Goal: Task Accomplishment & Management: Manage account settings

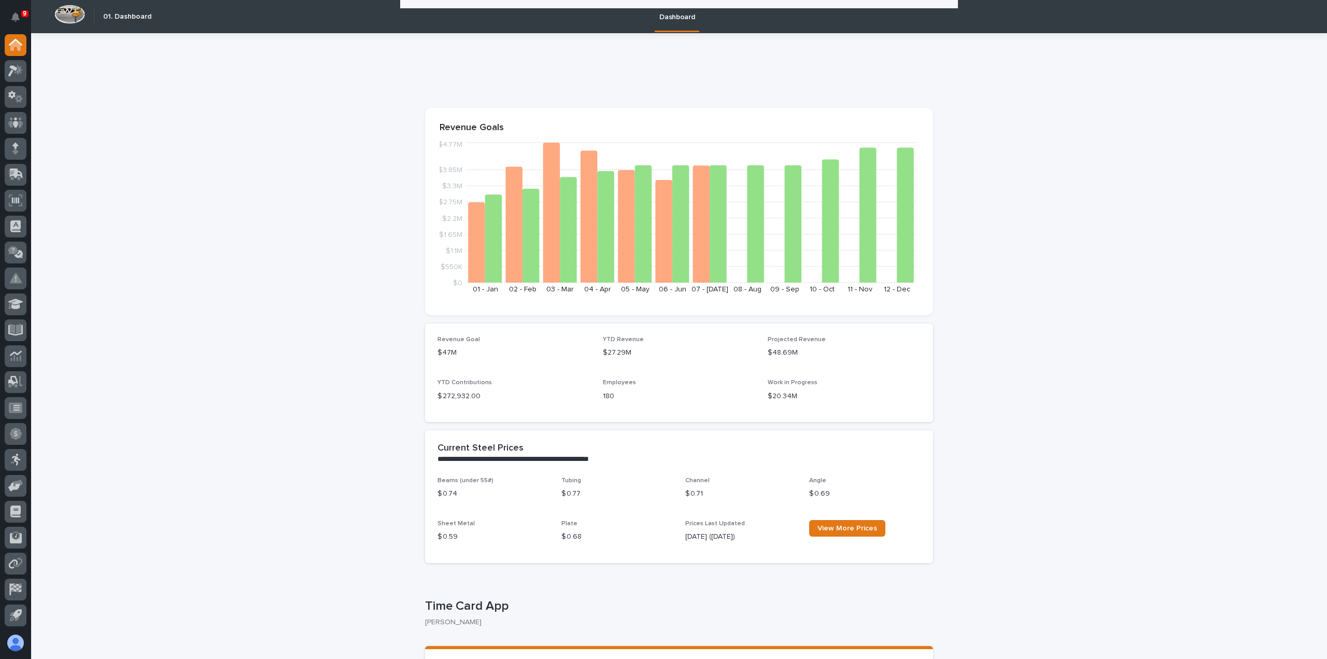
scroll to position [285, 0]
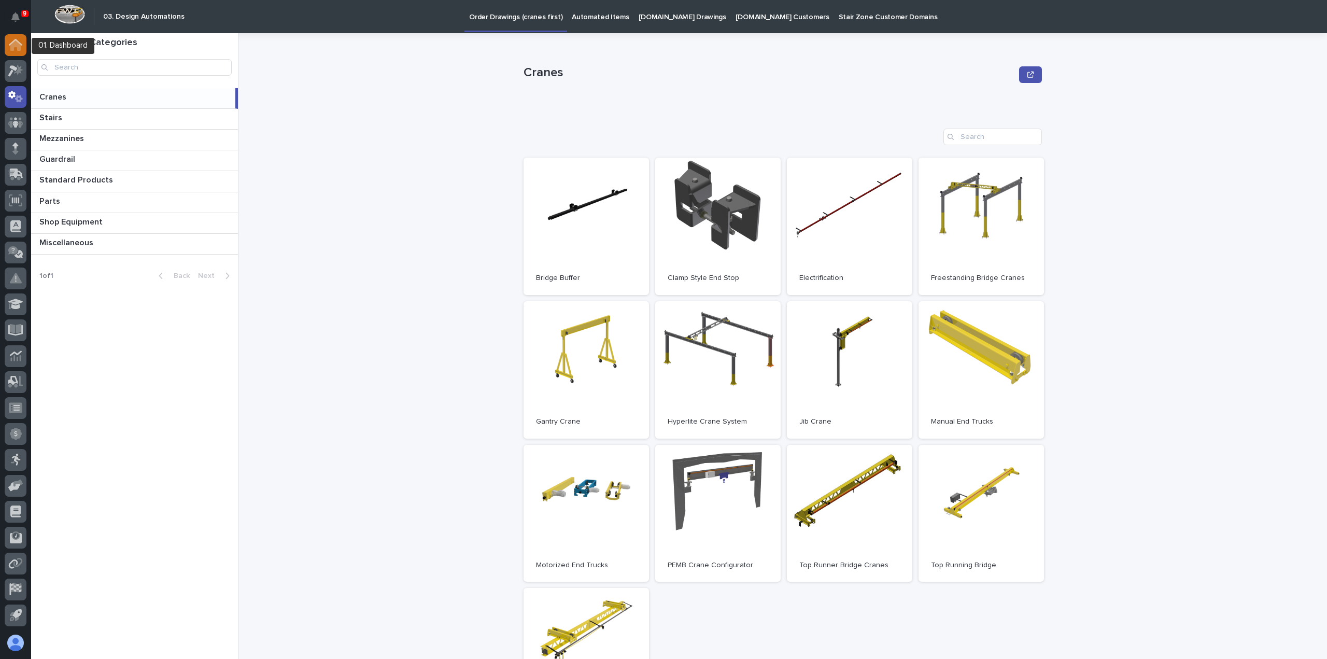
click at [21, 48] on icon at bounding box center [15, 45] width 10 height 10
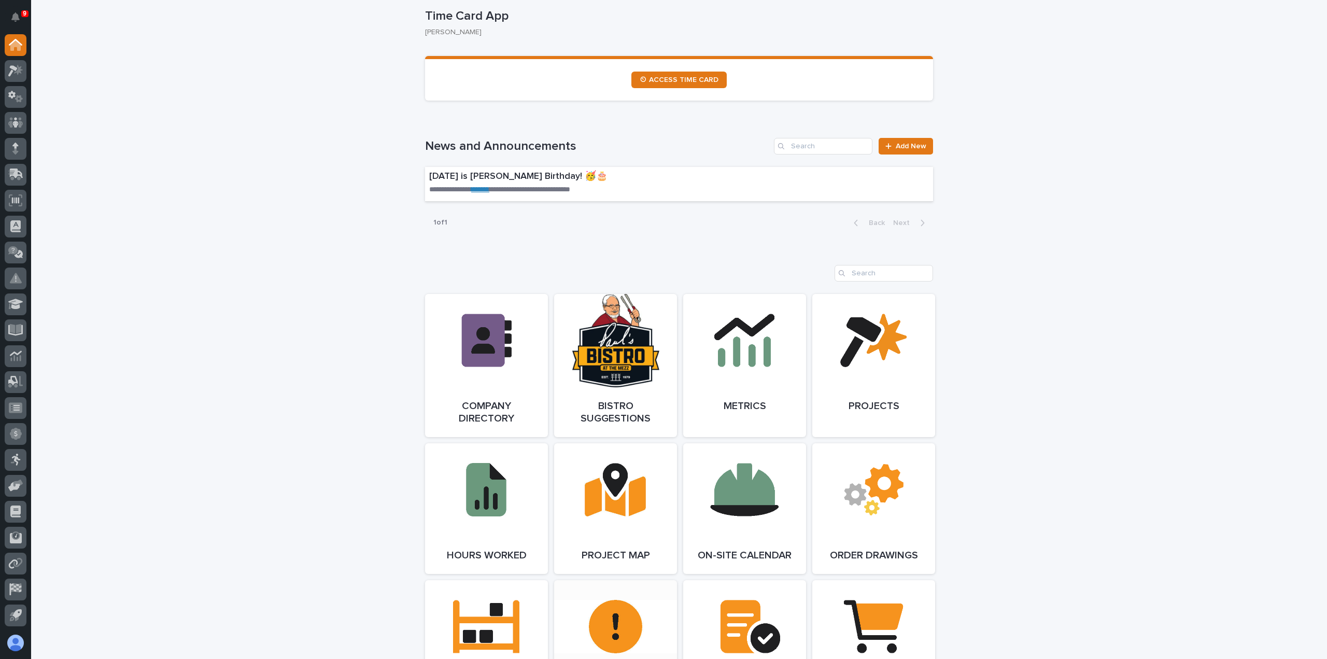
scroll to position [518, 0]
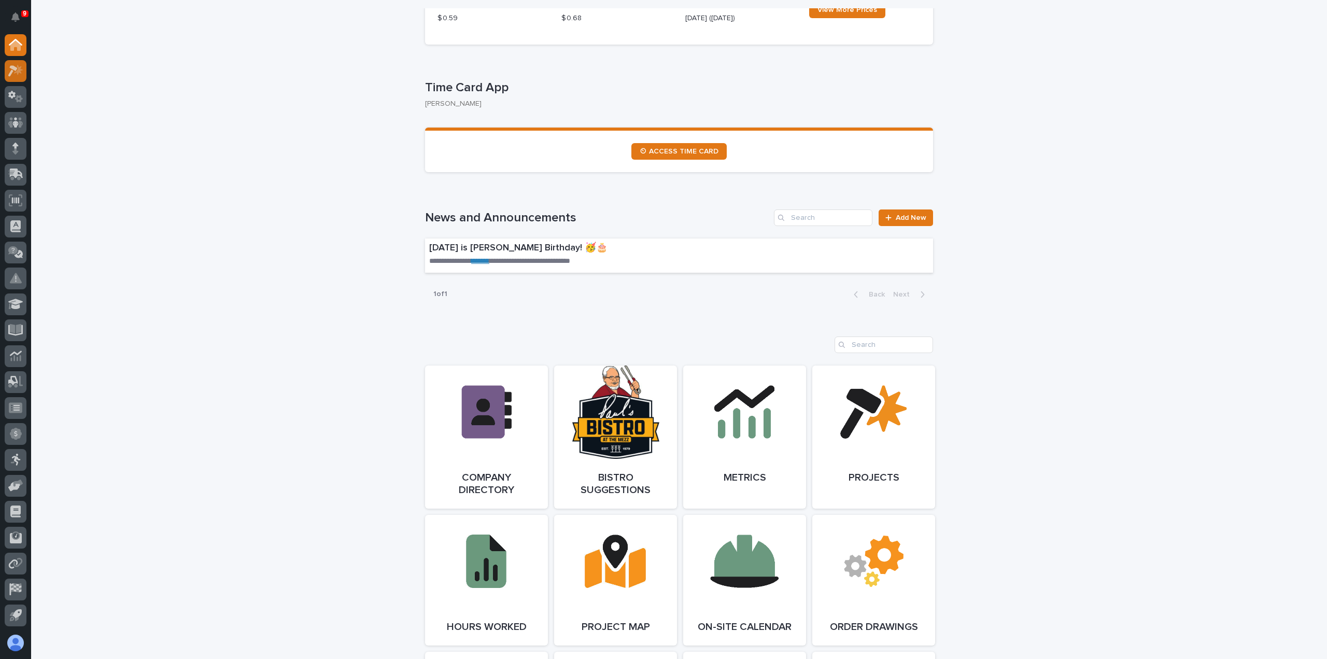
click at [21, 75] on icon at bounding box center [15, 71] width 15 height 12
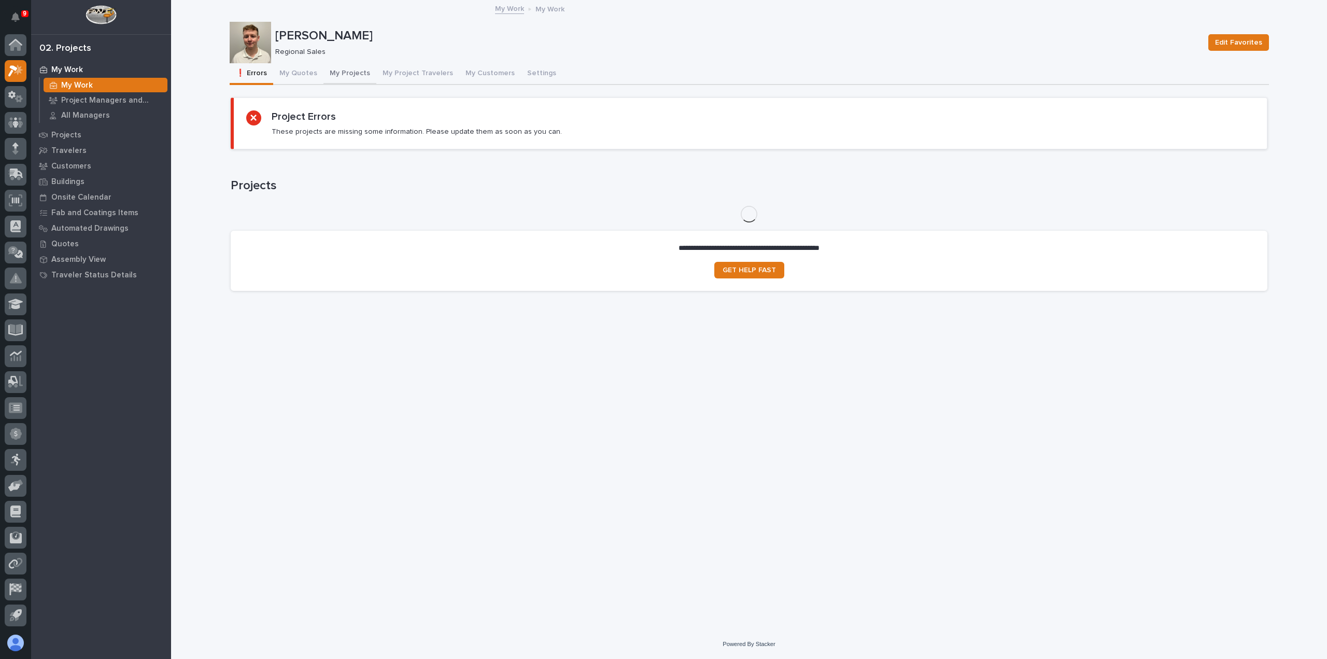
click at [344, 76] on button "My Projects" at bounding box center [349, 74] width 53 height 22
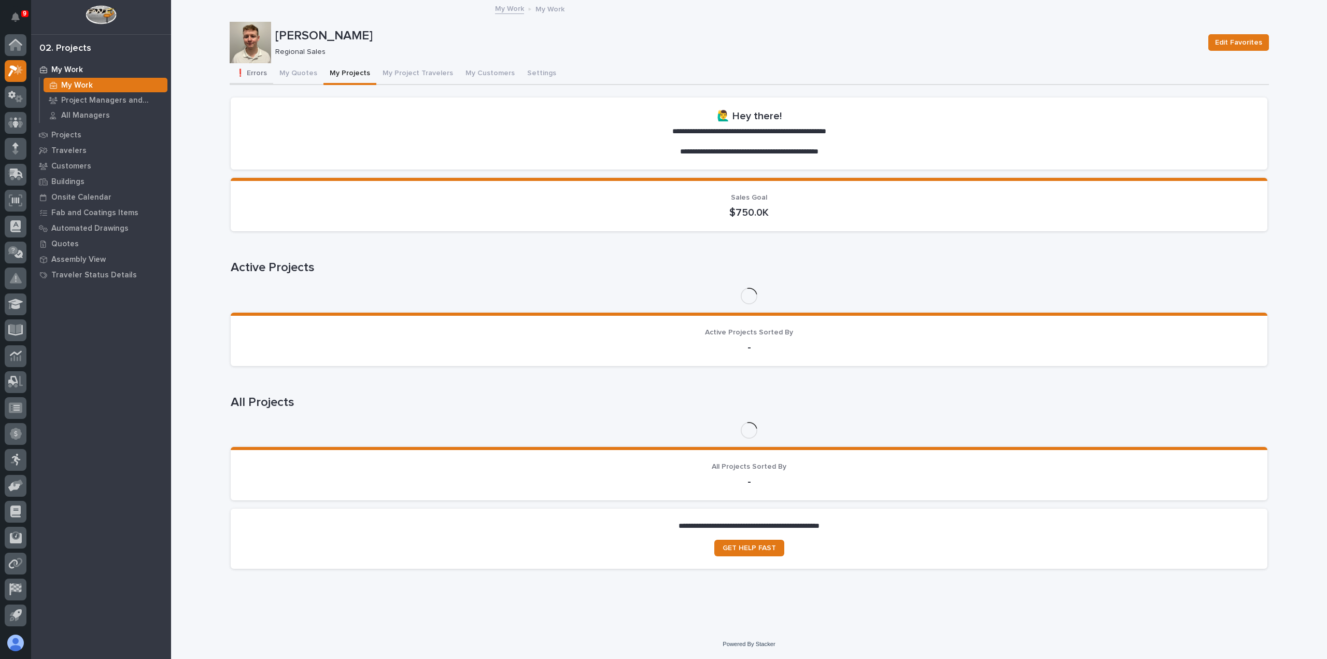
click at [262, 76] on button "❗ Errors" at bounding box center [252, 74] width 44 height 22
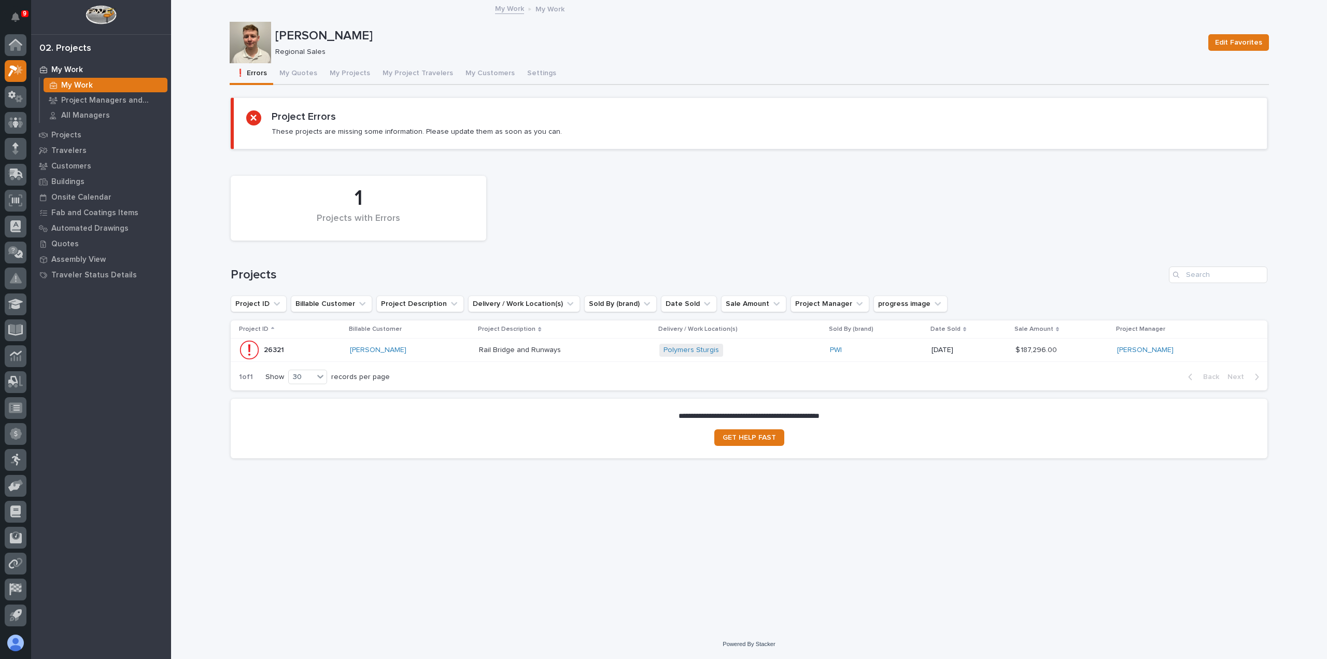
click at [418, 357] on div "James Ware" at bounding box center [410, 350] width 121 height 17
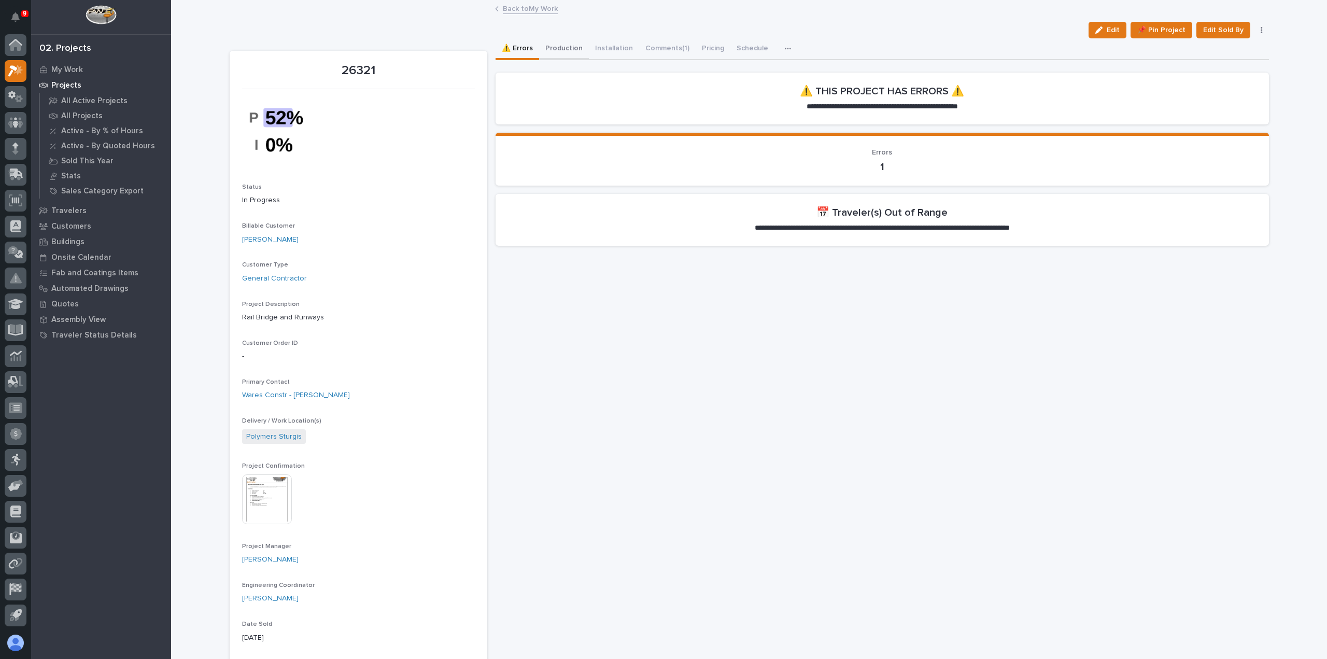
click at [575, 52] on button "Production" at bounding box center [564, 49] width 50 height 22
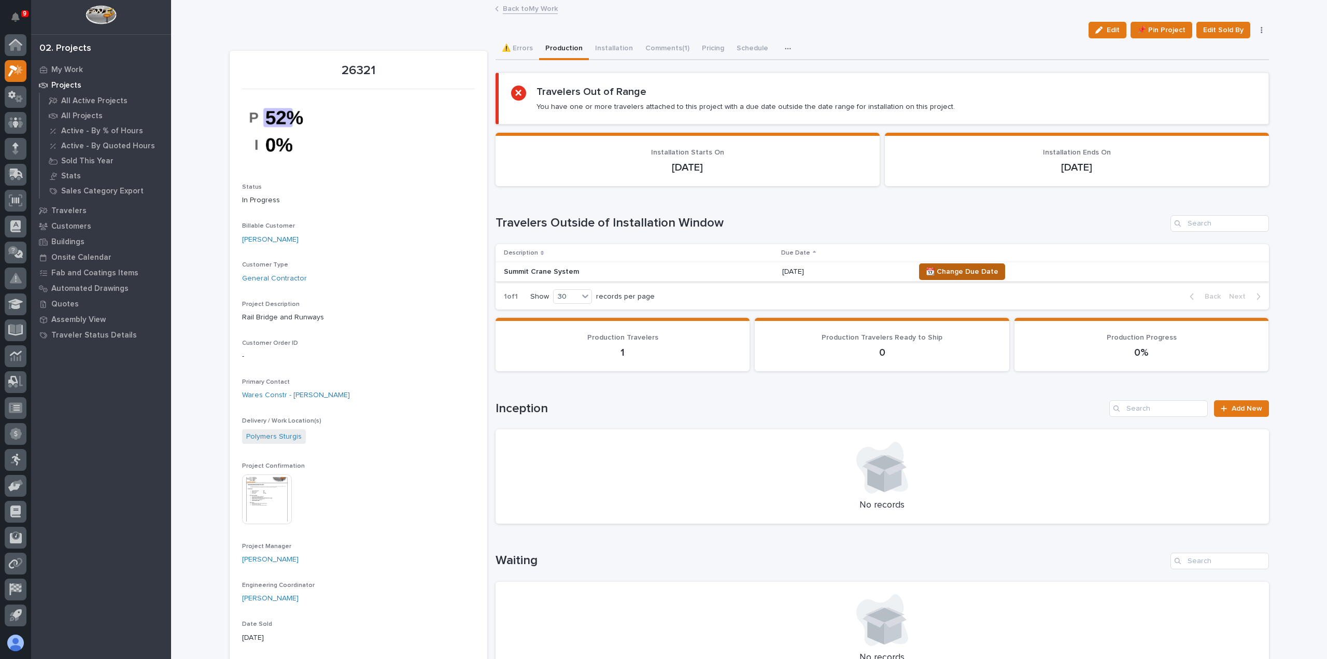
click at [965, 272] on span "📆 Change Due Date" at bounding box center [962, 271] width 73 height 12
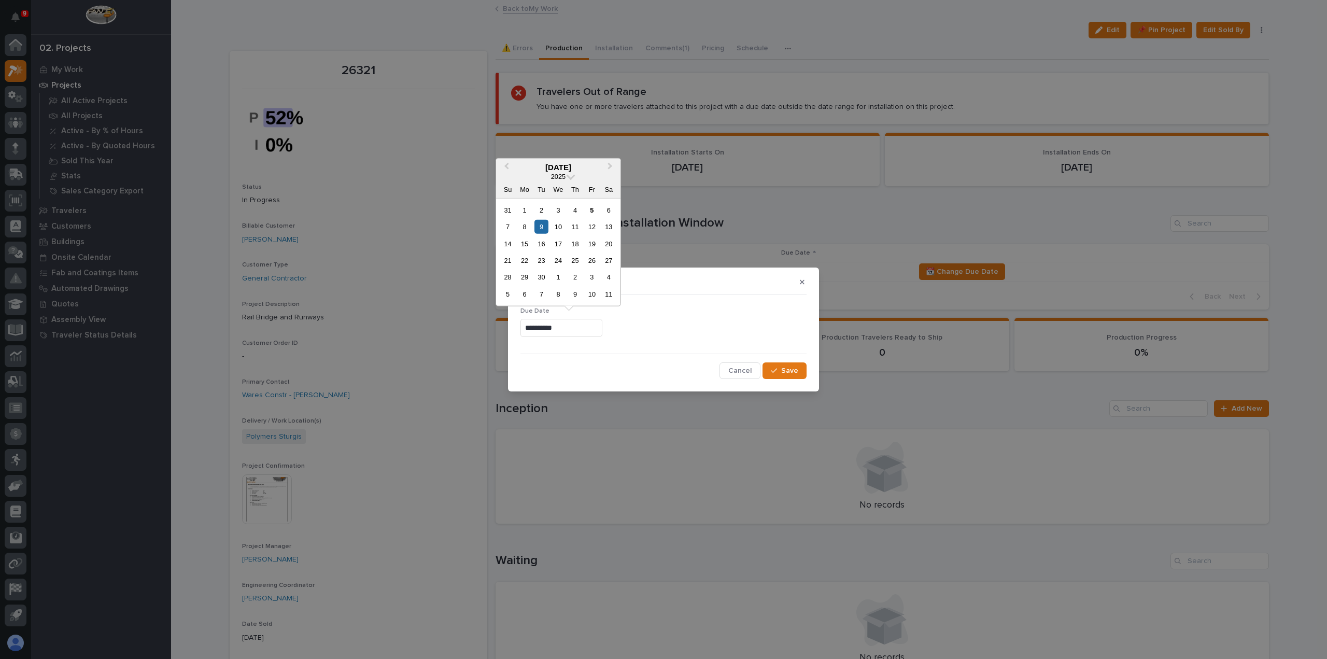
click at [592, 331] on input "**********" at bounding box center [561, 328] width 82 height 18
click at [529, 265] on div "22" at bounding box center [524, 260] width 14 height 14
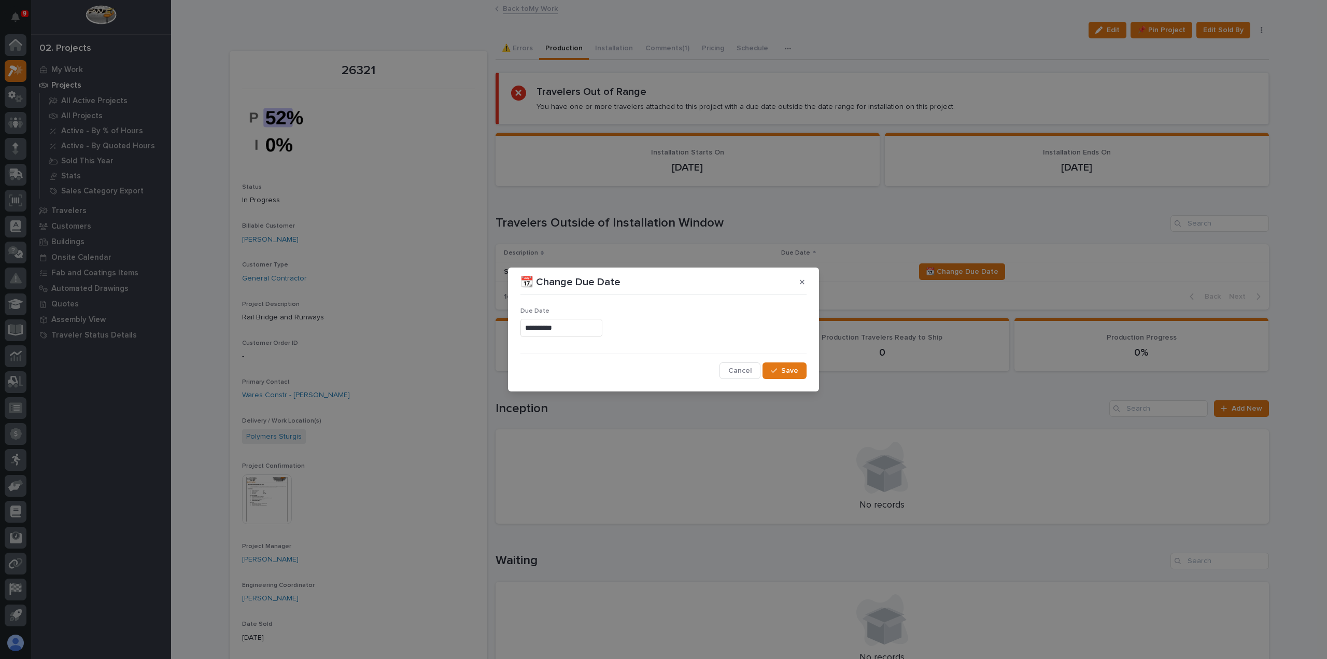
type input "**********"
click at [787, 371] on span "Save" at bounding box center [789, 370] width 17 height 9
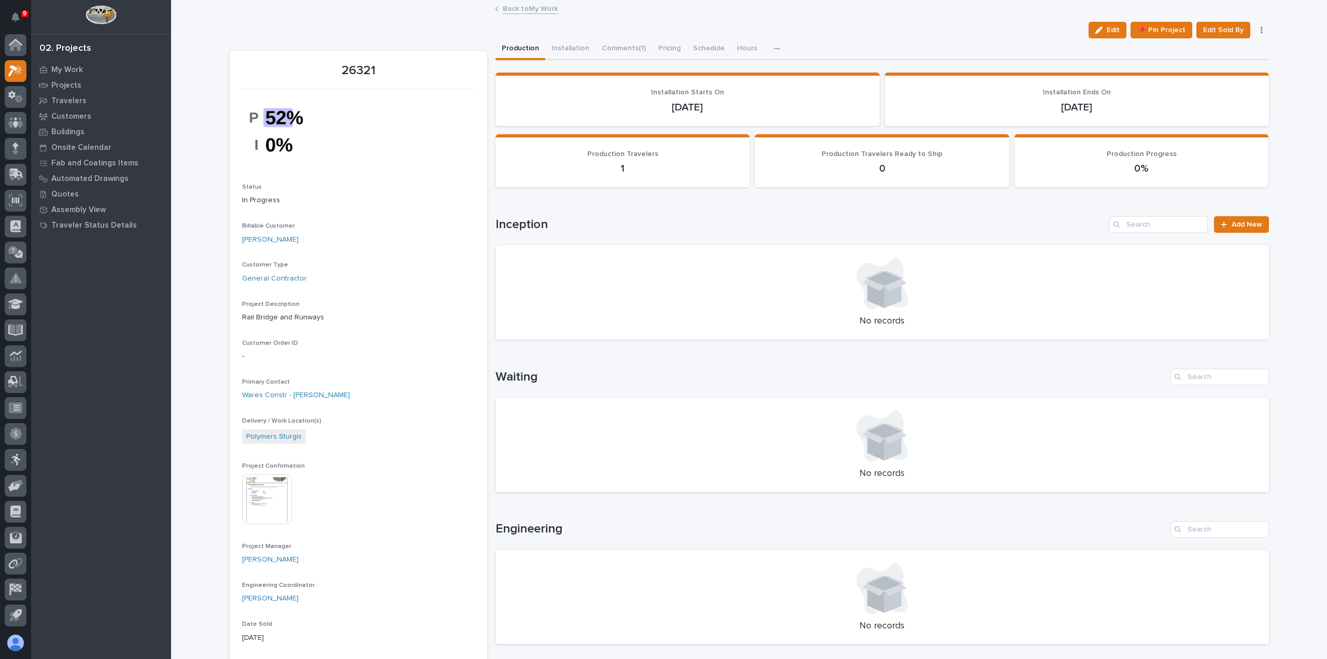
click at [540, 9] on link "Back to My Work" at bounding box center [530, 8] width 55 height 12
